Goal: Information Seeking & Learning: Learn about a topic

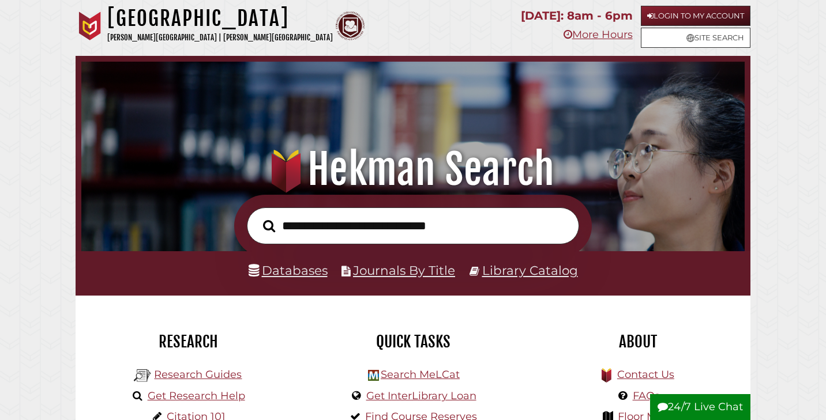
scroll to position [219, 657]
click at [301, 272] on link "Databases" at bounding box center [288, 270] width 79 height 15
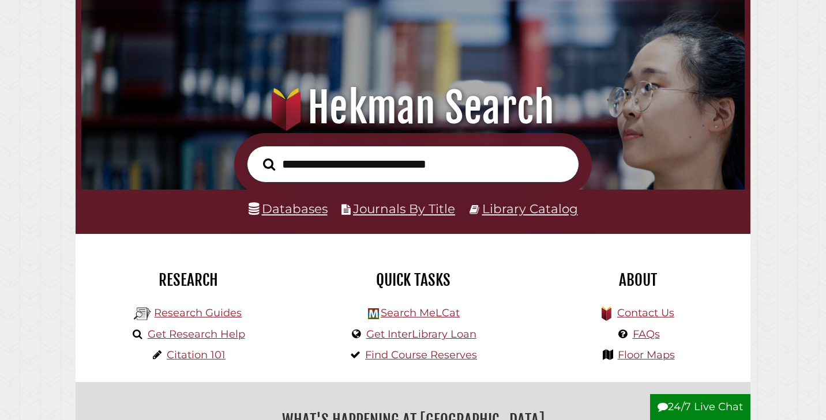
scroll to position [62, 0]
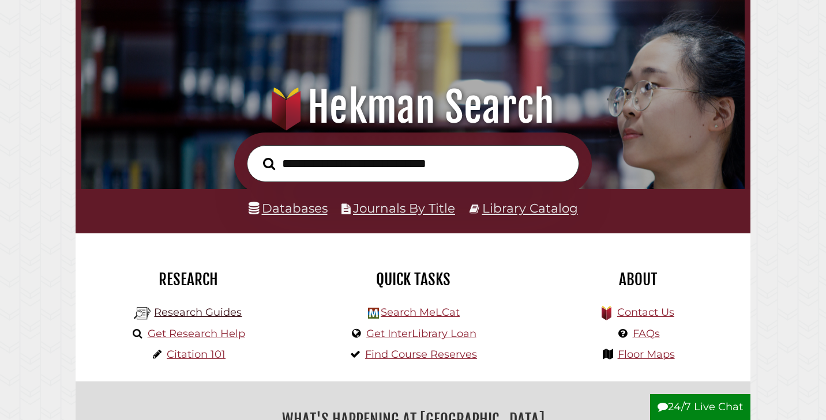
click at [193, 310] on link "Research Guides" at bounding box center [198, 312] width 88 height 13
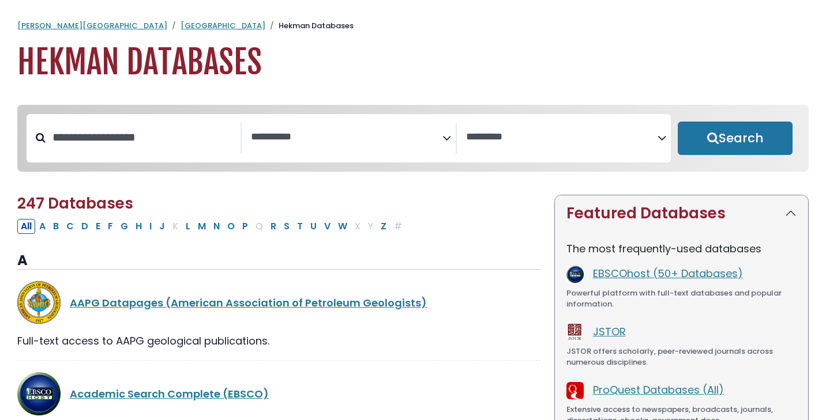
select select "Database Subject Filter"
select select "Database Vendors Filter"
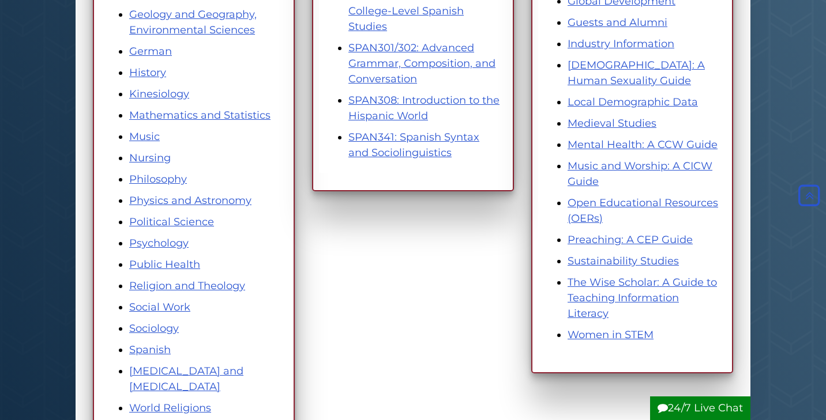
scroll to position [589, 0]
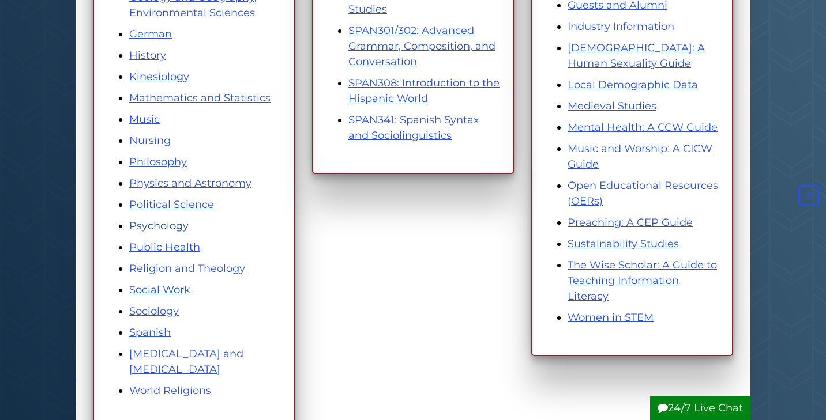
click at [157, 220] on link "Psychology" at bounding box center [158, 226] width 59 height 13
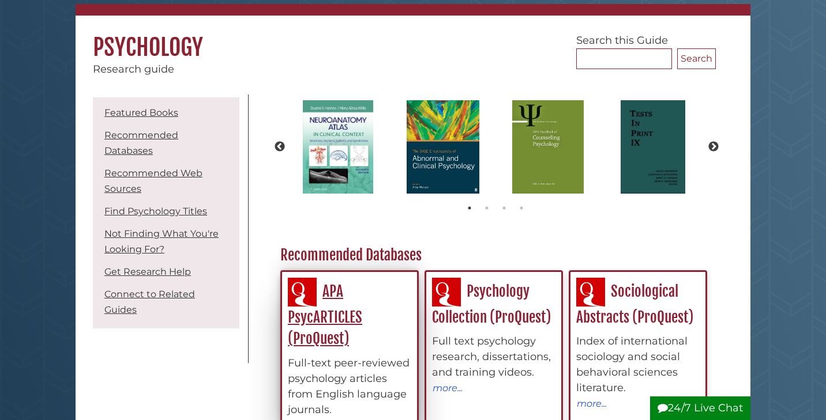
scroll to position [89, 0]
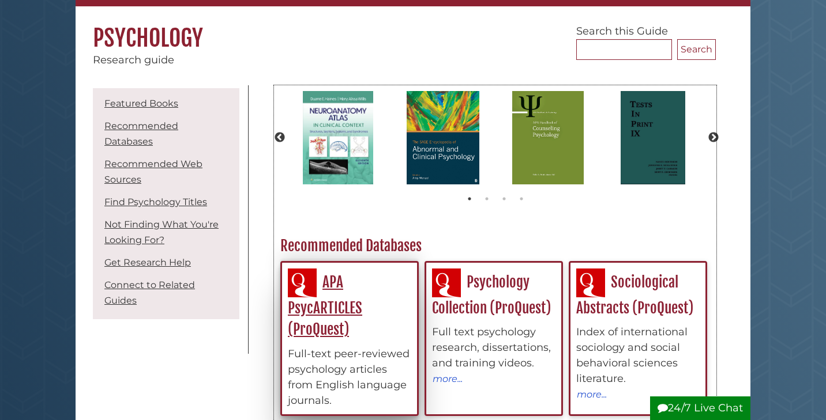
click at [345, 294] on div "APA PsycARTICLES (ProQuest) Full-text peer-reviewed psychology articles from En…" at bounding box center [349, 339] width 123 height 140
